Goal: Task Accomplishment & Management: Complete application form

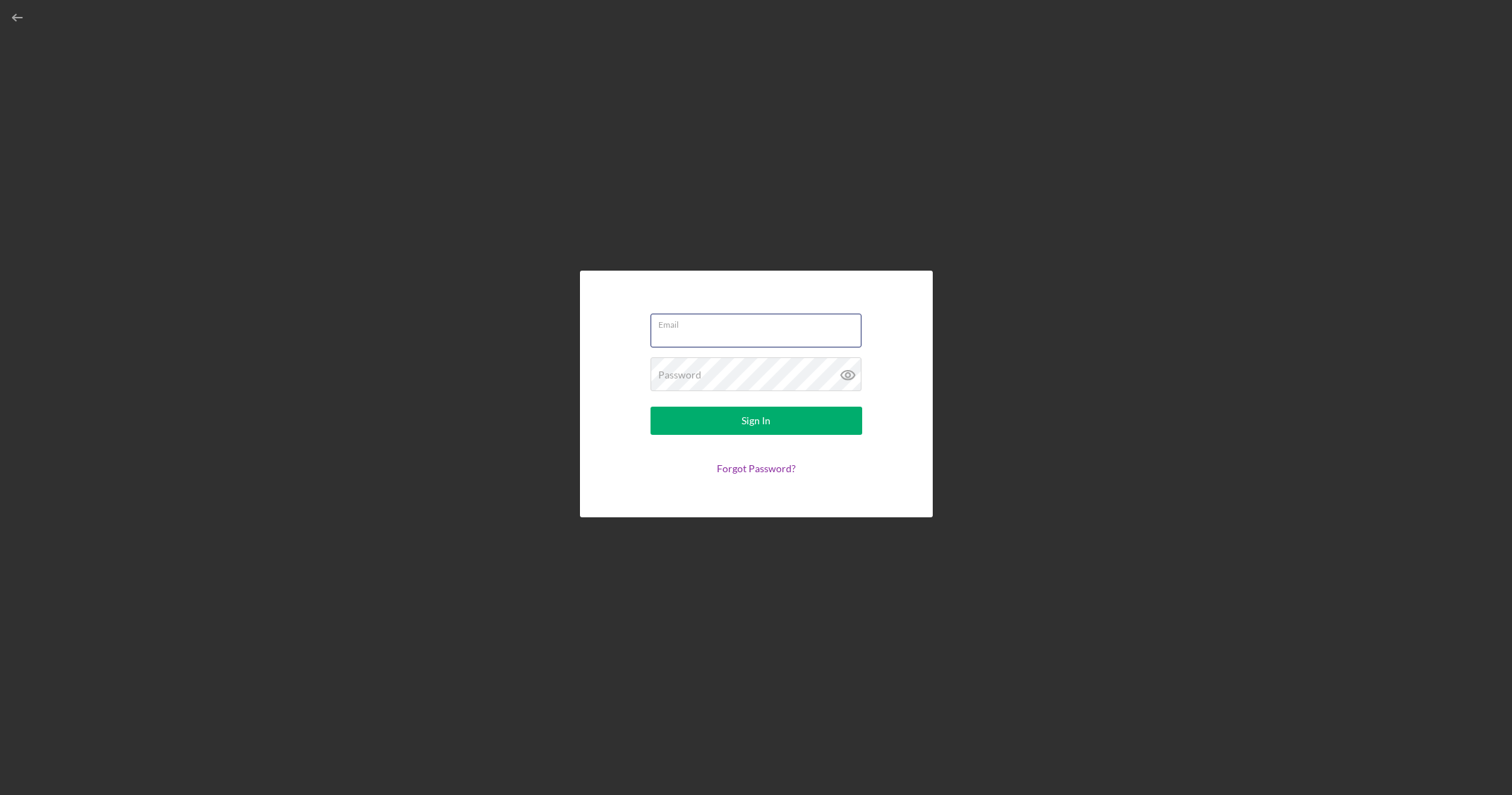
type input "[EMAIL_ADDRESS]"
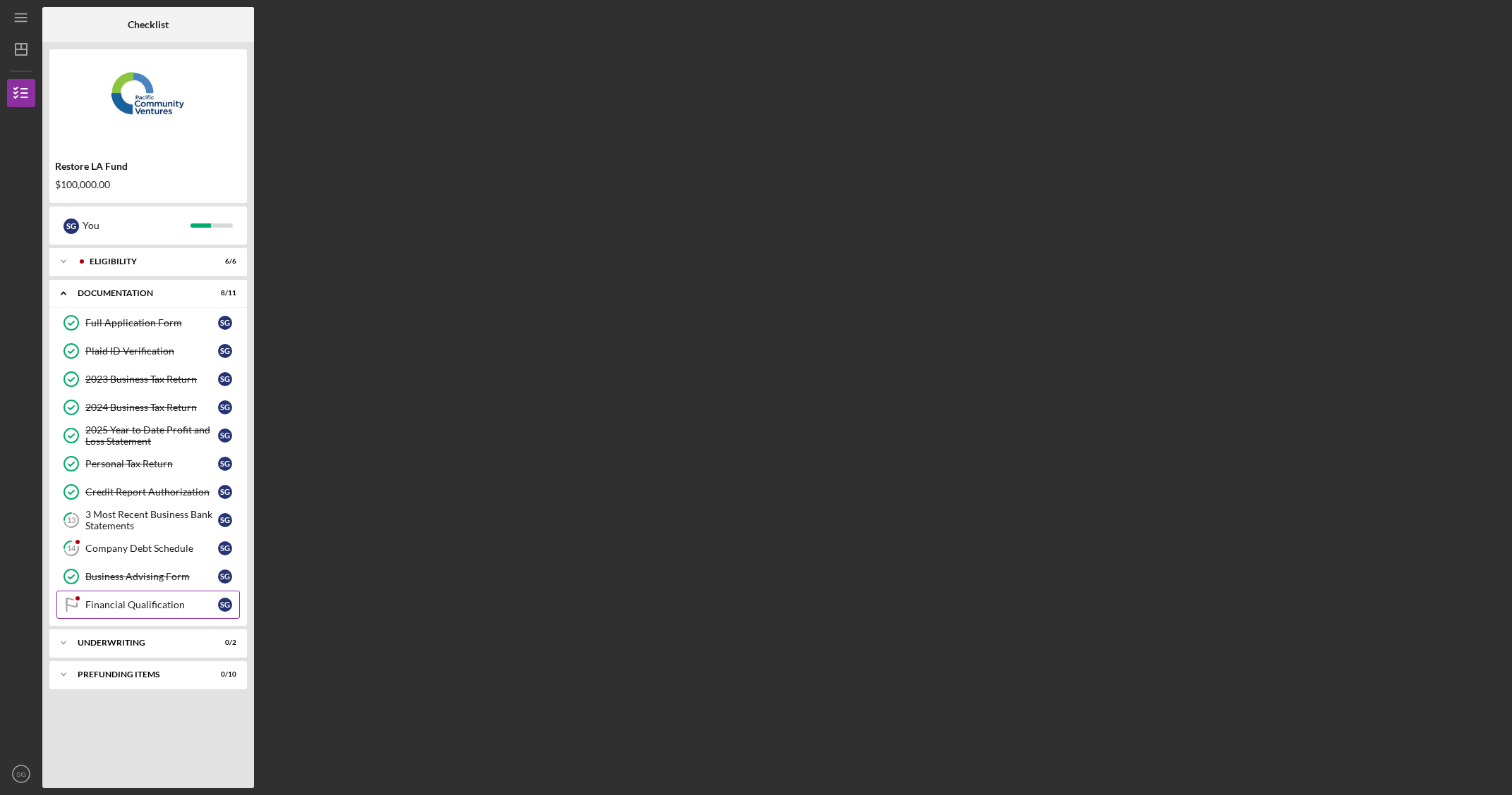
click at [113, 600] on div "Financial Qualification" at bounding box center [151, 605] width 133 height 11
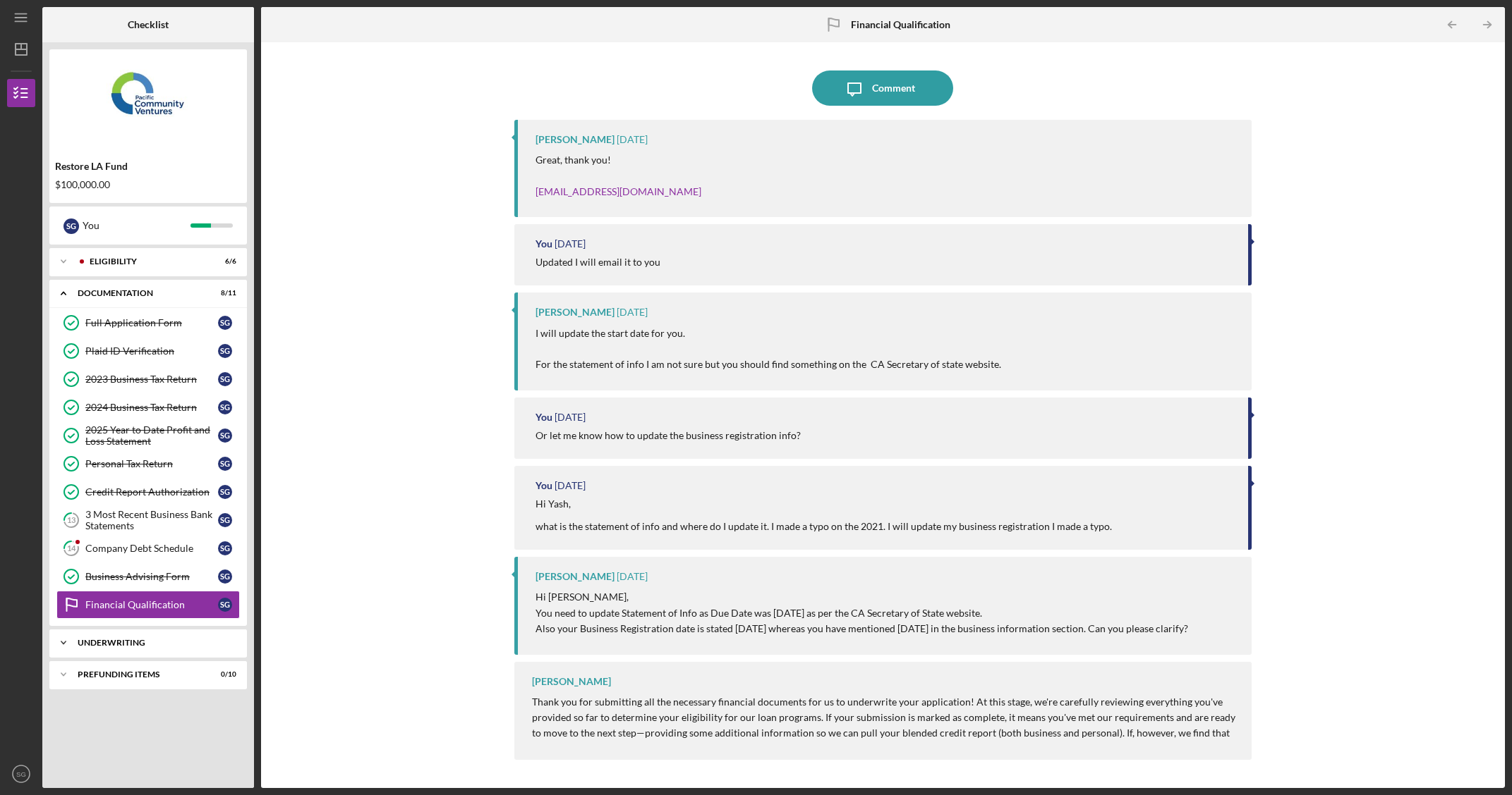
click at [168, 630] on div "Icon/Expander Underwriting 0 / 2" at bounding box center [148, 643] width 197 height 28
click at [128, 582] on link "Business Advising Form Business Advising Form S G" at bounding box center [148, 577] width 183 height 28
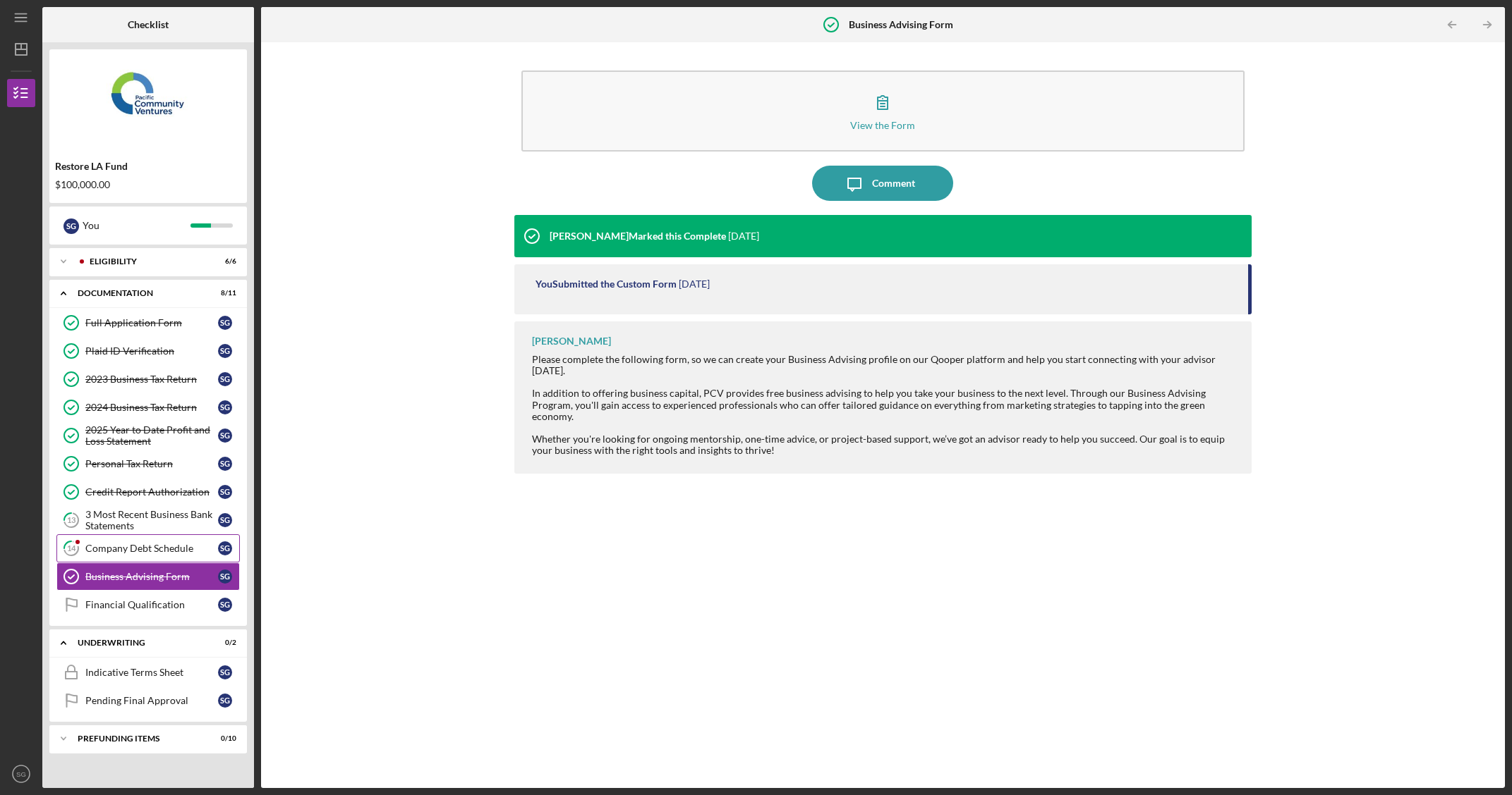
click at [131, 545] on div "Company Debt Schedule" at bounding box center [151, 548] width 133 height 11
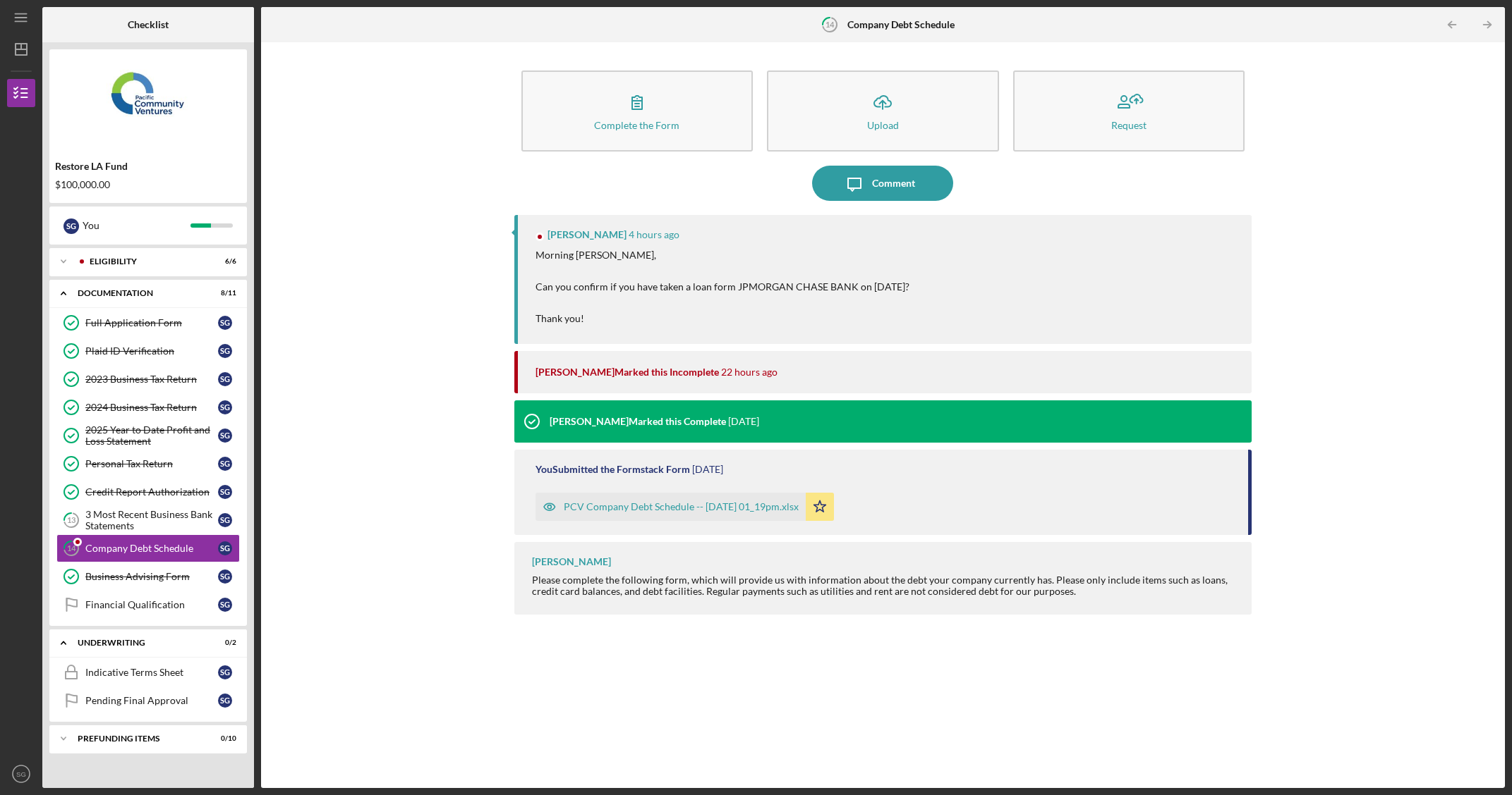
click at [799, 291] on p "Morning [PERSON_NAME], Can you confirm if you have taken a loan form JPMORGAN C…" at bounding box center [722, 286] width 374 height 79
click at [819, 285] on p "Morning [PERSON_NAME], Can you confirm if you have taken a loan form JPMORGAN C…" at bounding box center [722, 286] width 374 height 79
click at [819, 284] on p "Morning [PERSON_NAME], Can you confirm if you have taken a loan form JPMORGAN C…" at bounding box center [722, 286] width 374 height 79
click at [761, 301] on p "Morning [PERSON_NAME], Can you confirm if you have taken a loan form JPMORGAN C…" at bounding box center [722, 286] width 374 height 79
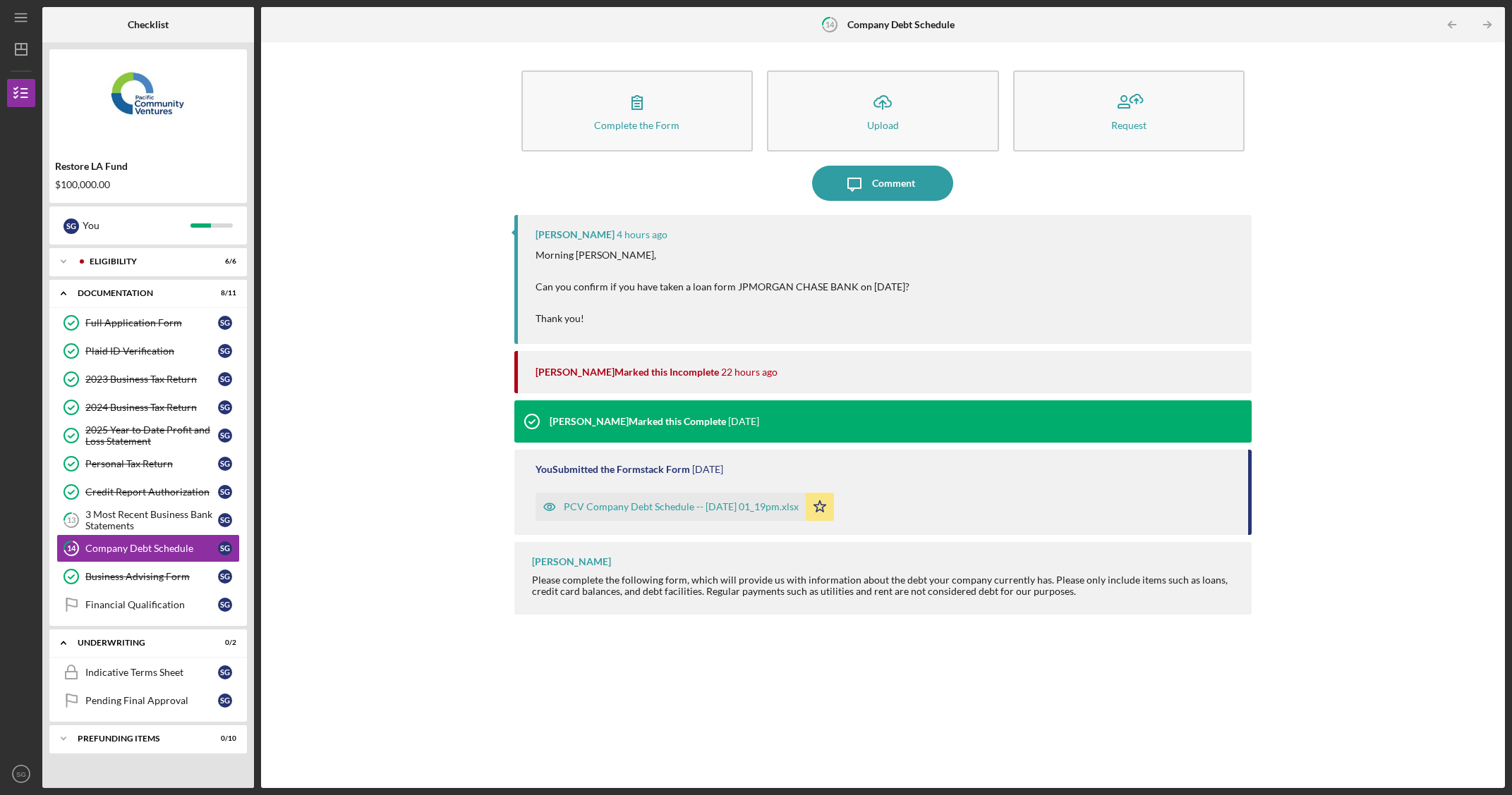
click at [760, 297] on p "Morning [PERSON_NAME], Can you confirm if you have taken a loan form JPMORGAN C…" at bounding box center [722, 286] width 374 height 79
click at [777, 288] on p "Morning [PERSON_NAME], Can you confirm if you have taken a loan form JPMORGAN C…" at bounding box center [722, 286] width 374 height 79
click at [897, 188] on div "Comment" at bounding box center [893, 183] width 43 height 35
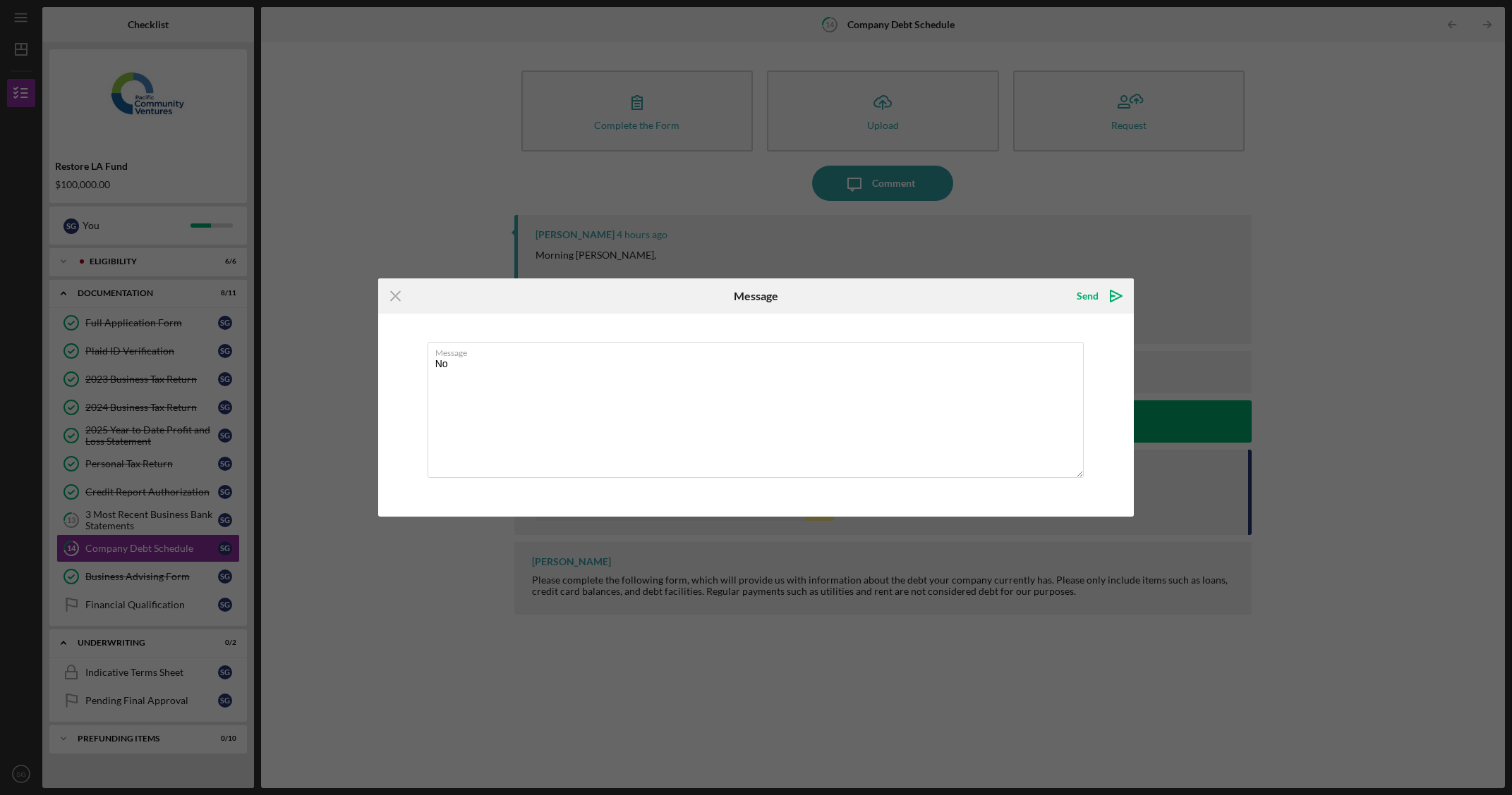
type textarea "N"
type textarea "I opened a credit line with Chase bank, but do not have an outstanding load wit…"
click at [1110, 293] on icon "Icon/icon-invite-send" at bounding box center [1115, 296] width 35 height 35
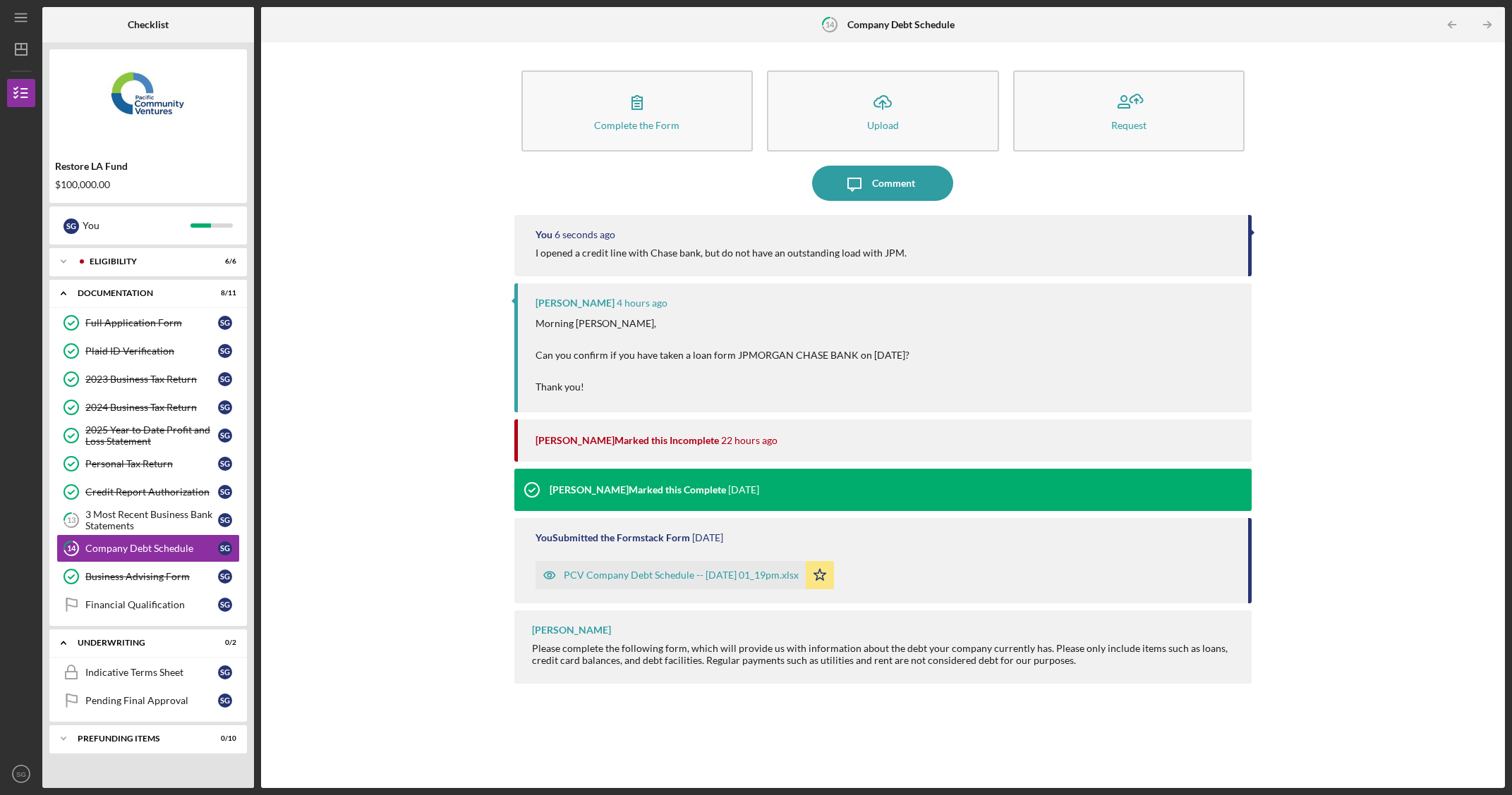
click at [153, 25] on b "Checklist" at bounding box center [148, 24] width 41 height 11
click at [58, 271] on icon "Icon/Expander" at bounding box center [63, 261] width 28 height 28
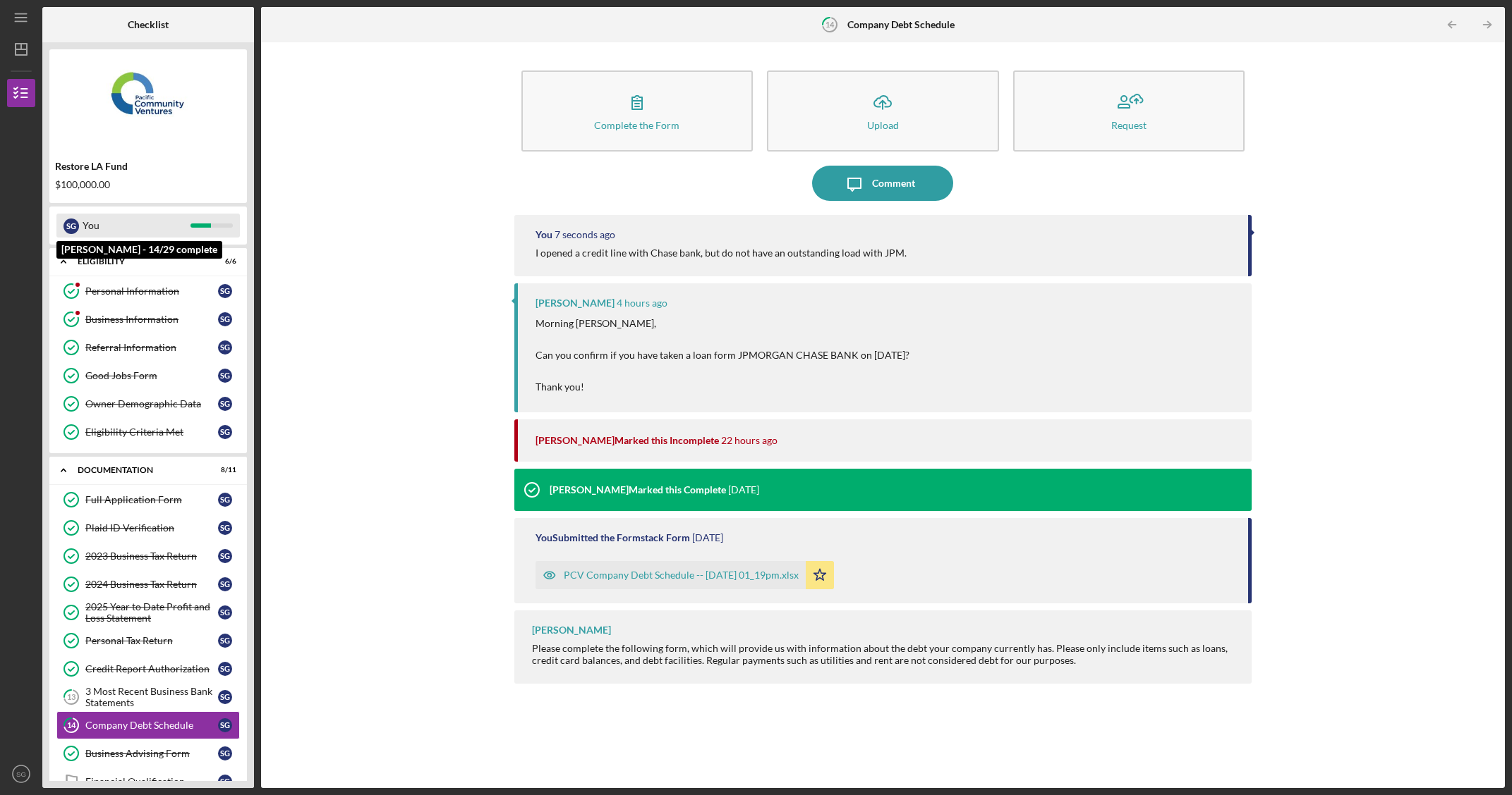
click at [84, 230] on div "You" at bounding box center [137, 225] width 108 height 24
click at [62, 226] on div "S G You" at bounding box center [148, 225] width 183 height 24
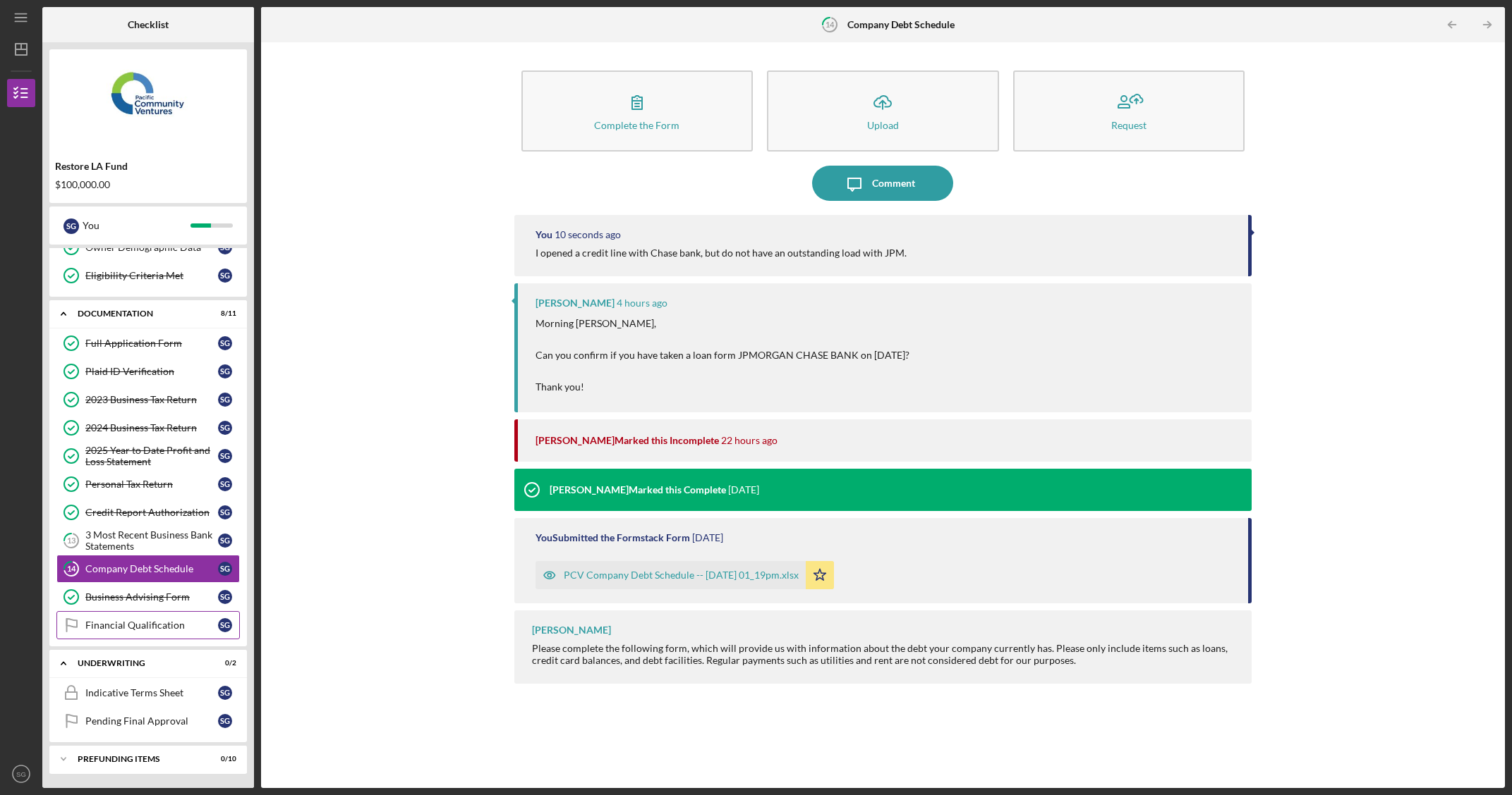
click at [156, 623] on div "Financial Qualification" at bounding box center [151, 625] width 133 height 11
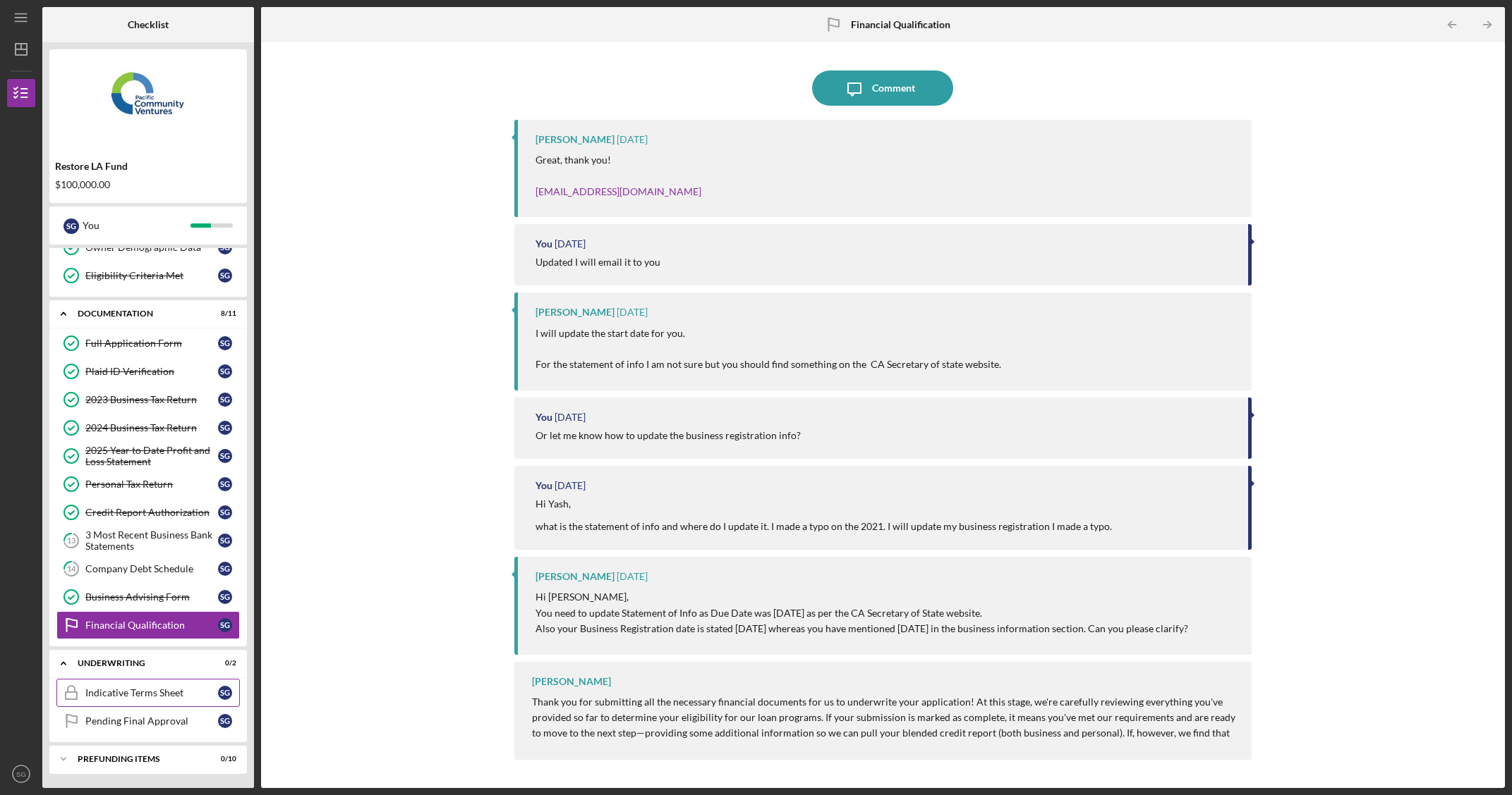
drag, startPoint x: 155, startPoint y: 704, endPoint x: 144, endPoint y: 702, distance: 11.2
click at [155, 704] on link "Indicative Terms Sheet Indicative Terms Sheet S G" at bounding box center [148, 693] width 183 height 28
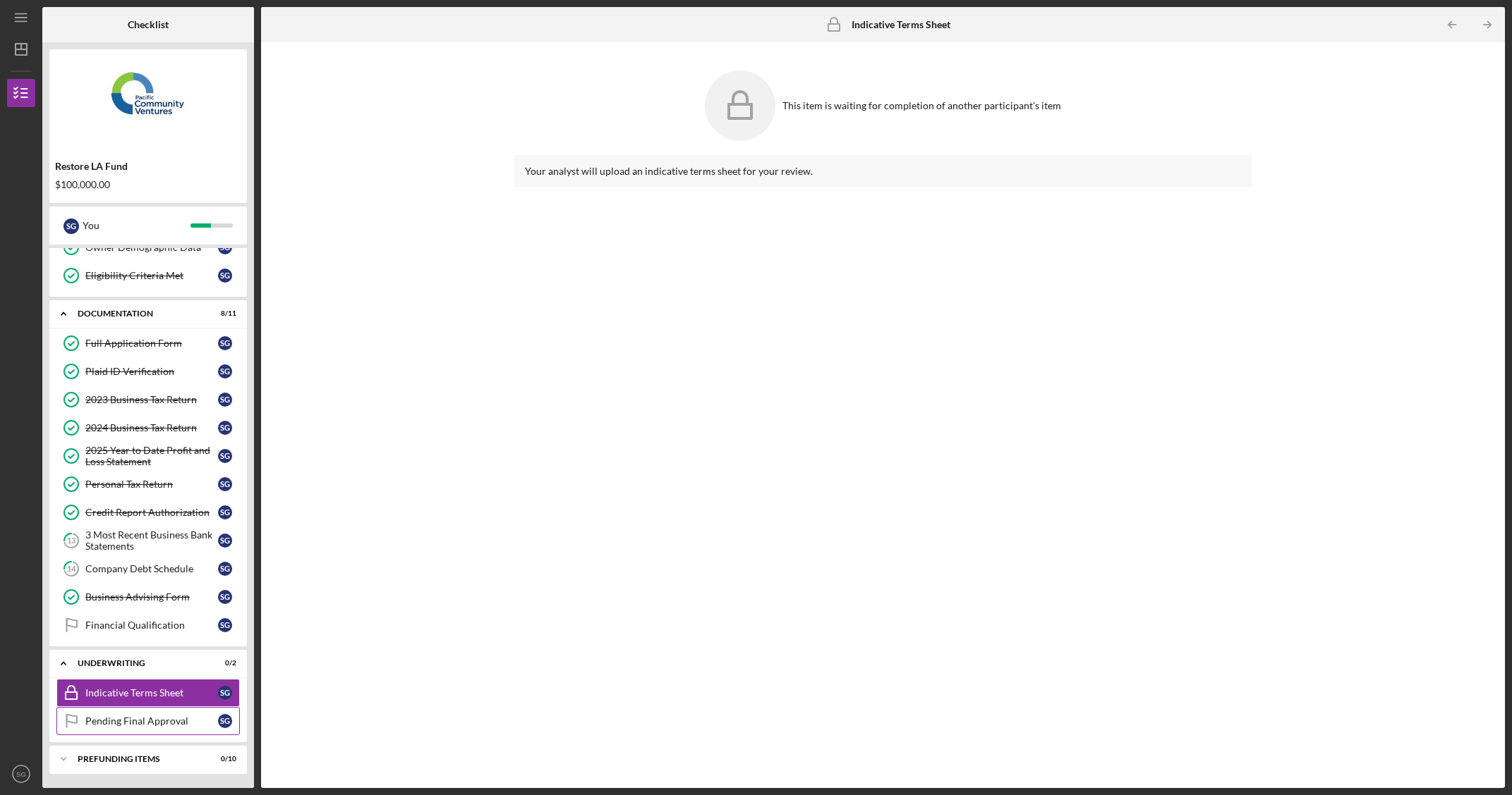
click at [148, 719] on div "Pending Final Approval" at bounding box center [151, 721] width 133 height 11
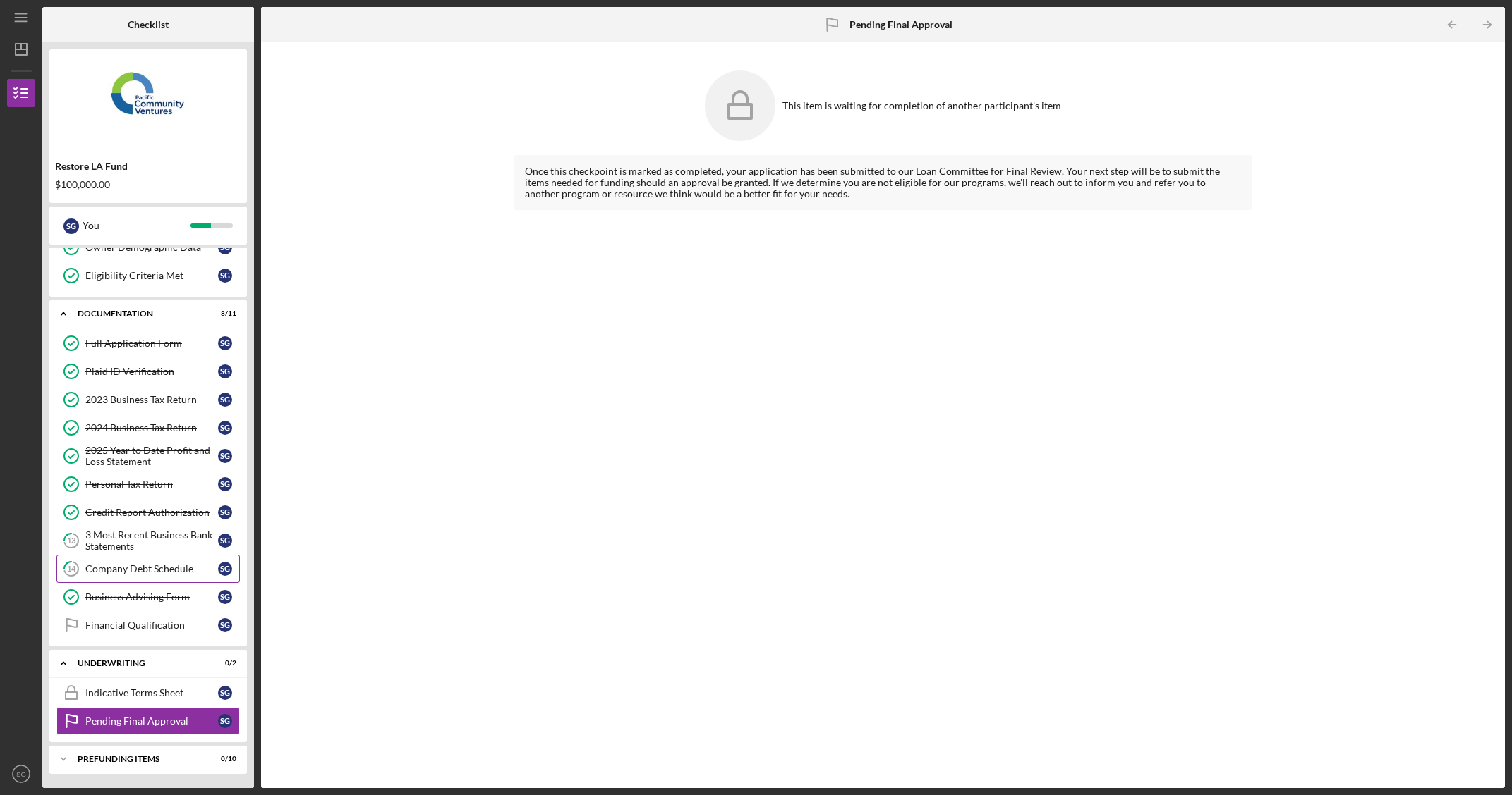
click at [150, 570] on div "Company Debt Schedule" at bounding box center [151, 569] width 133 height 11
